Goal: Information Seeking & Learning: Find contact information

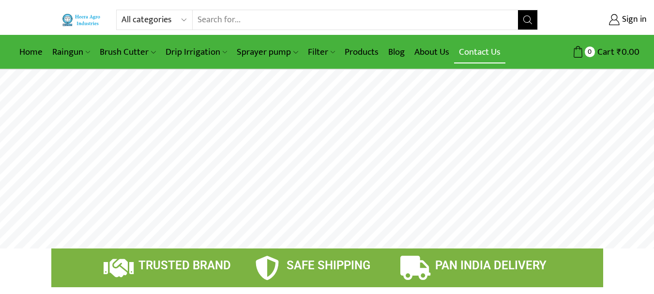
click at [487, 49] on link "Contact Us" at bounding box center [479, 52] width 51 height 23
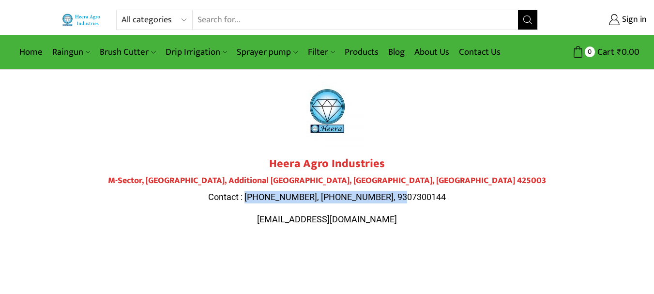
drag, startPoint x: 268, startPoint y: 195, endPoint x: 425, endPoint y: 198, distance: 157.8
click at [425, 198] on p "Contact : [PHONE_NUMBER], [PHONE_NUMBER], 9307300144" at bounding box center [327, 197] width 542 height 13
copy span "9284000511, 9307300143, 9307300144"
